Goal: Navigation & Orientation: Find specific page/section

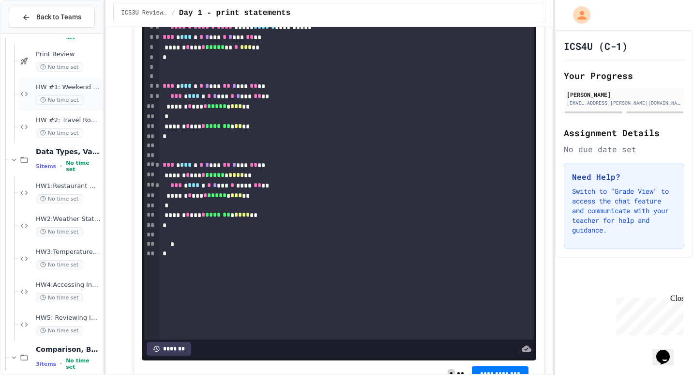
scroll to position [409, 0]
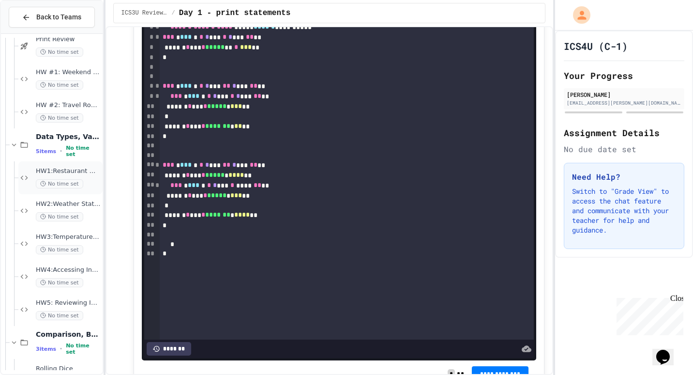
click at [72, 169] on span "HW1:Restaurant Order System" at bounding box center [68, 171] width 65 height 8
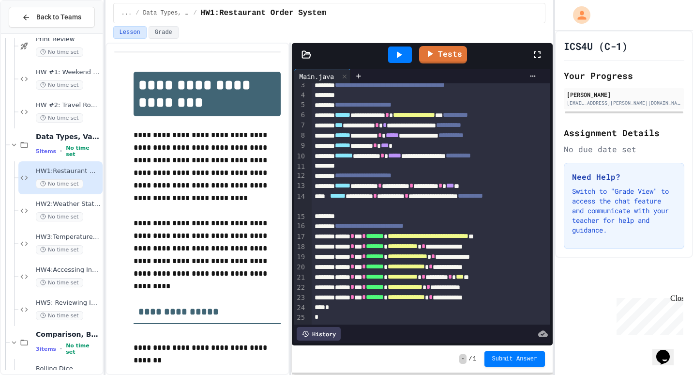
scroll to position [39, 0]
click at [71, 201] on span "HW2:Weather Station Debugger" at bounding box center [68, 204] width 65 height 8
